Goal: Transaction & Acquisition: Purchase product/service

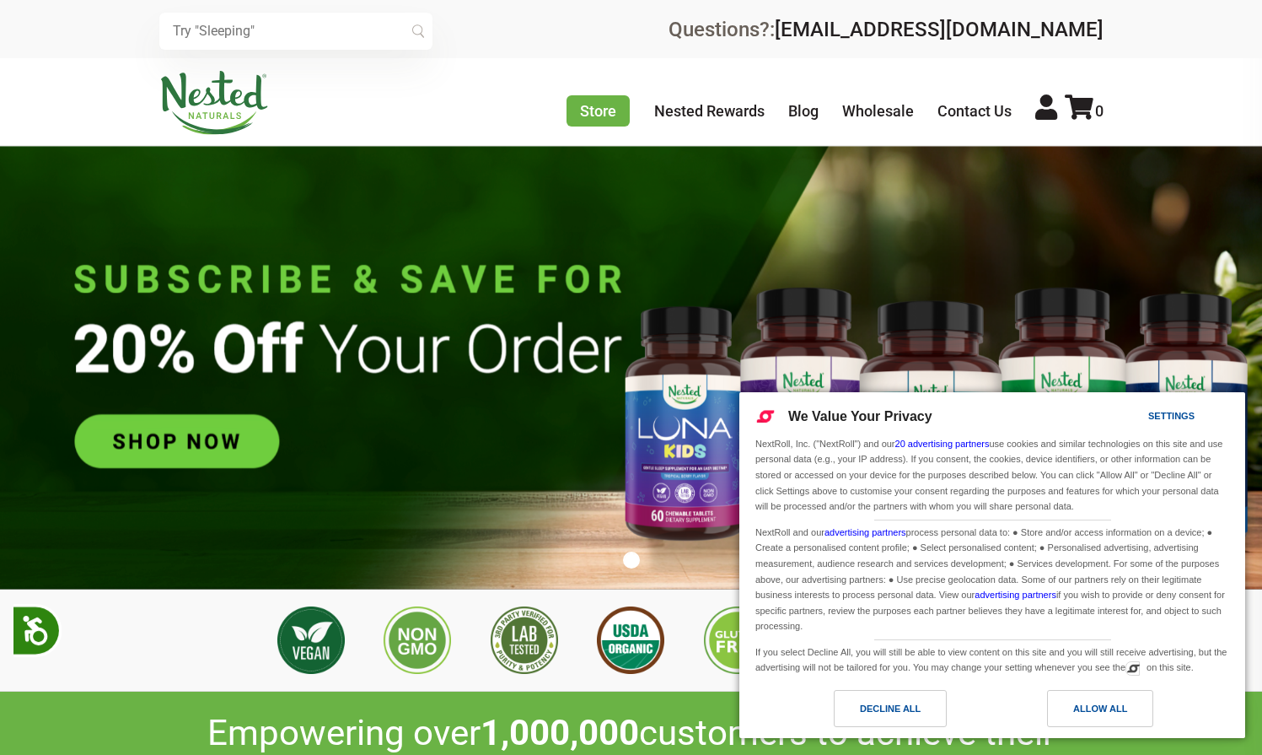
scroll to position [0, 592]
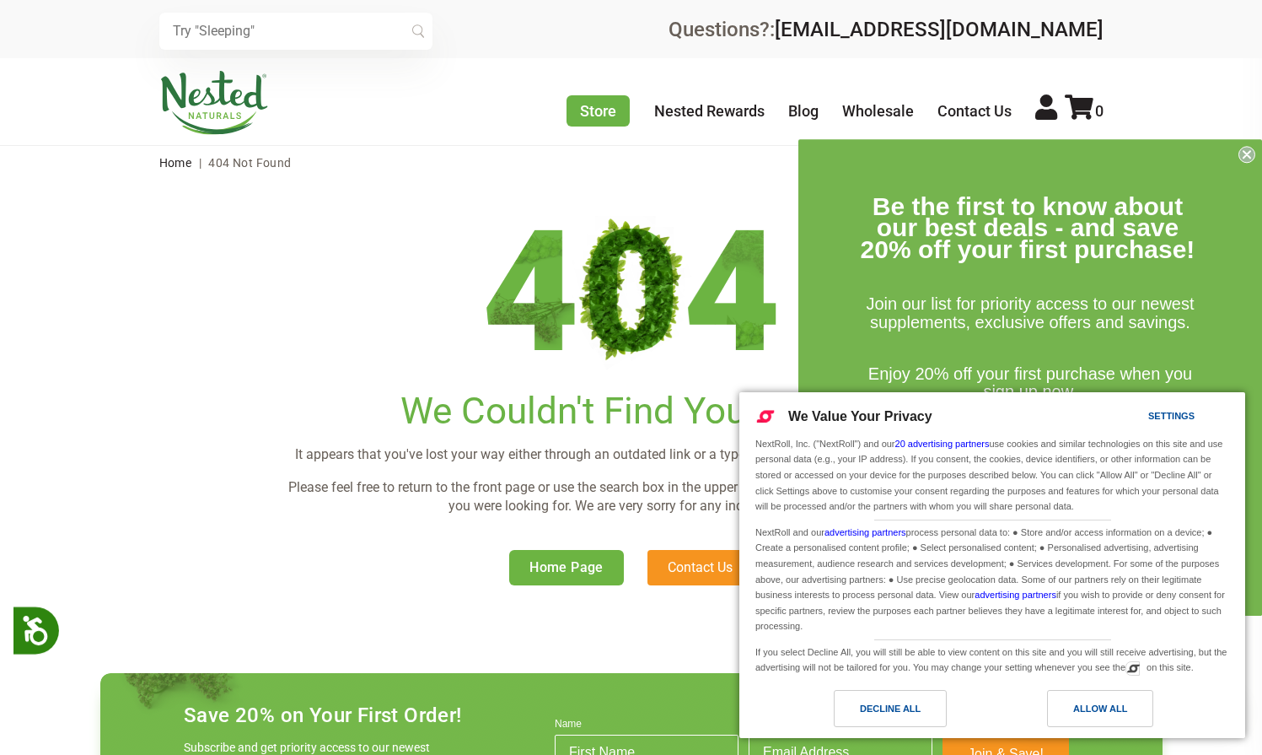
scroll to position [456, 0]
